Goal: Check status: Verify the current state of an ongoing process or item

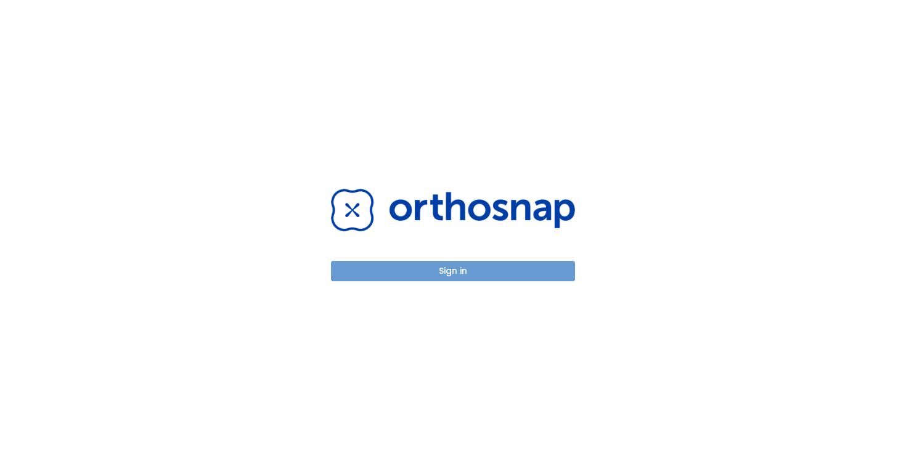
click at [448, 278] on button "Sign in" at bounding box center [453, 271] width 244 height 20
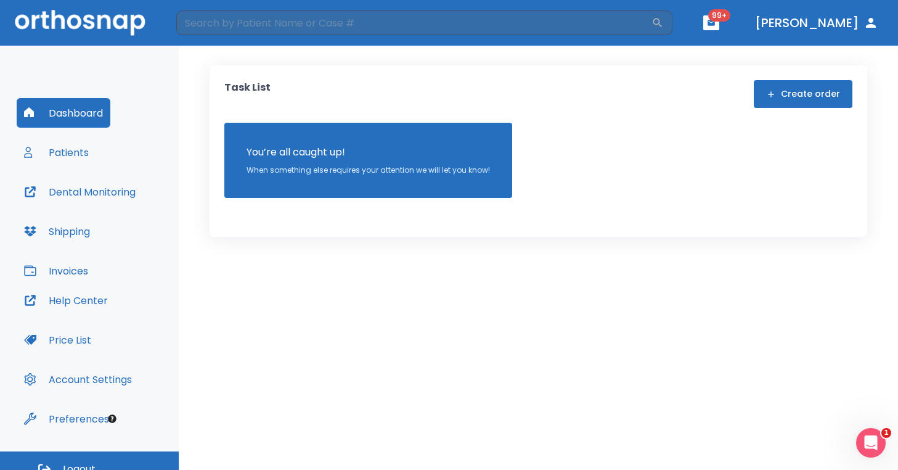
click at [70, 152] on button "Patients" at bounding box center [56, 152] width 79 height 30
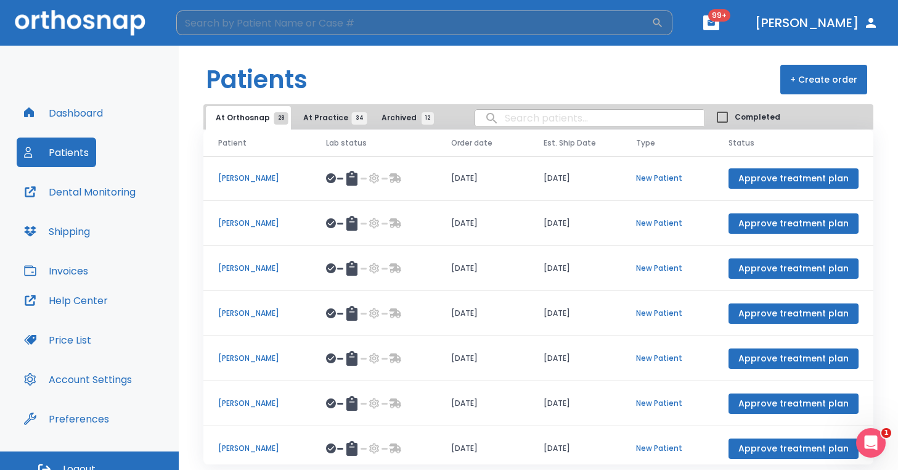
click at [267, 27] on input "search" at bounding box center [413, 22] width 475 height 25
type input "[PERSON_NAME]"
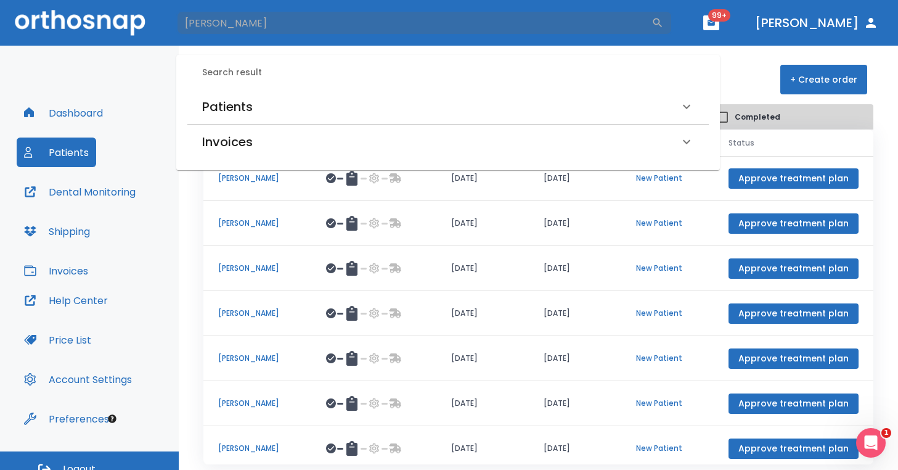
click at [235, 107] on h6 "Patients" at bounding box center [227, 107] width 51 height 20
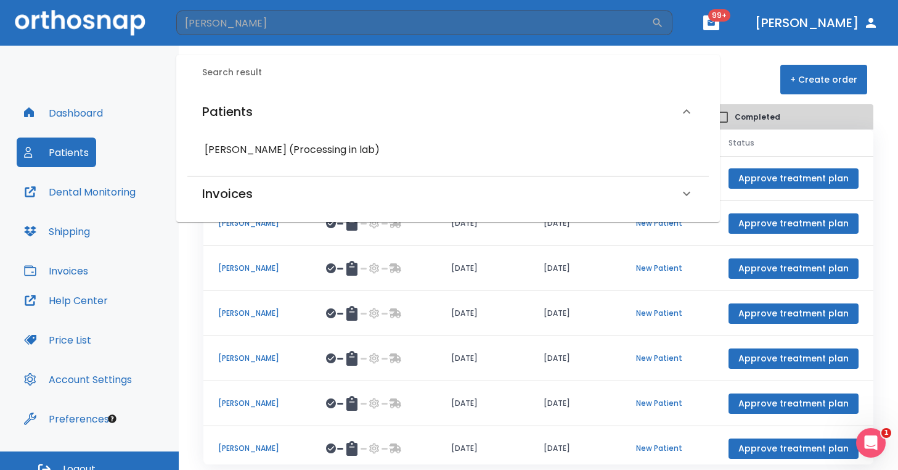
click at [246, 152] on h6 "[PERSON_NAME] (Processing in lab)" at bounding box center [448, 149] width 487 height 17
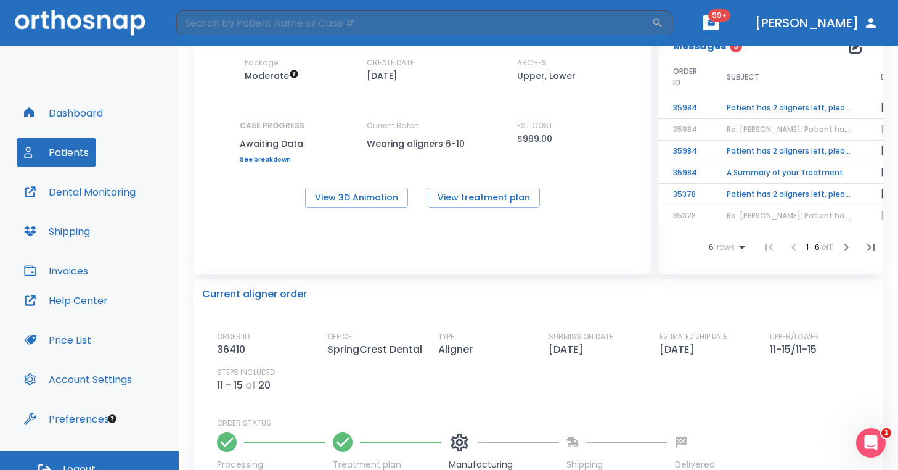
scroll to position [90, 0]
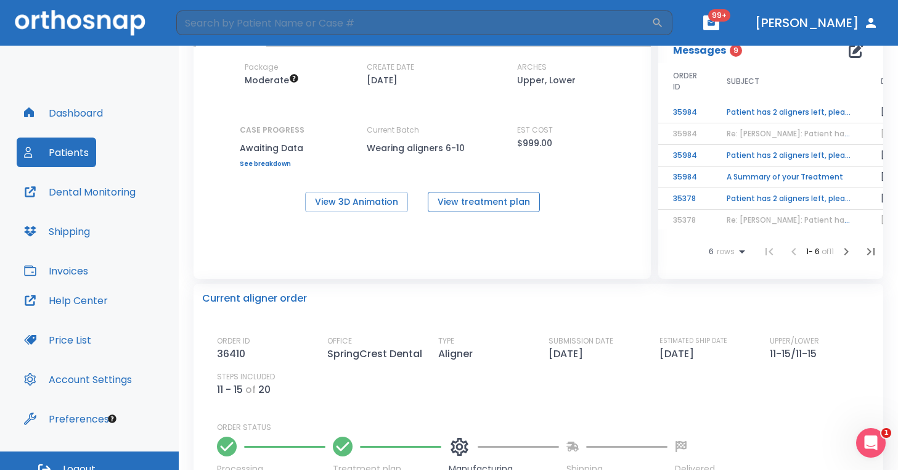
click at [503, 201] on button "View treatment plan" at bounding box center [484, 202] width 112 height 20
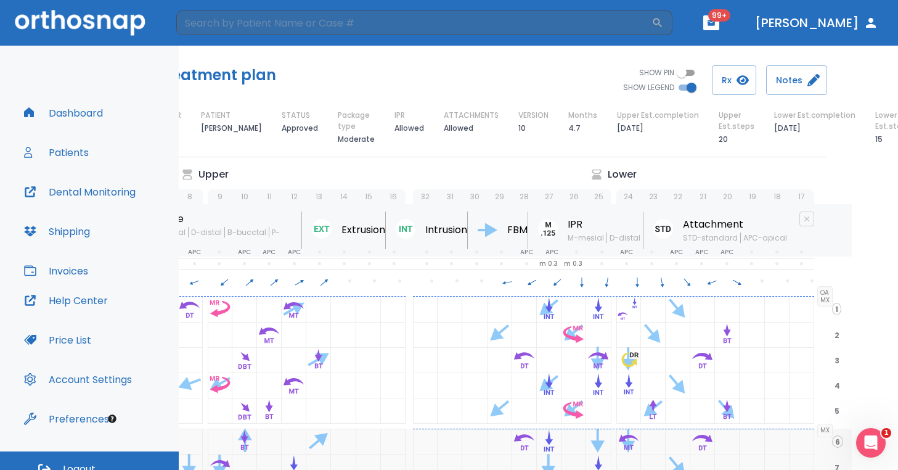
scroll to position [0, 213]
